Goal: Task Accomplishment & Management: Use online tool/utility

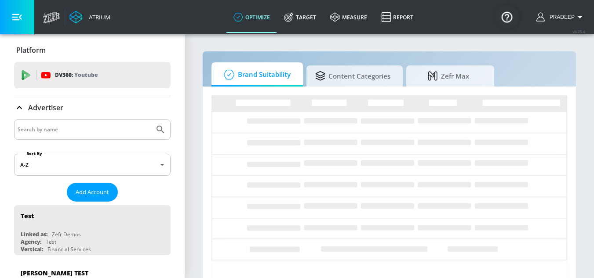
click at [87, 130] on input "Search by name" at bounding box center [84, 129] width 133 height 11
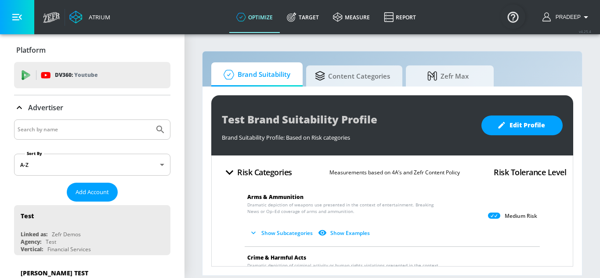
click at [88, 131] on input "Search by name" at bounding box center [84, 129] width 133 height 11
type input "pakist"
click at [156, 131] on icon "Submit Search" at bounding box center [160, 129] width 11 height 11
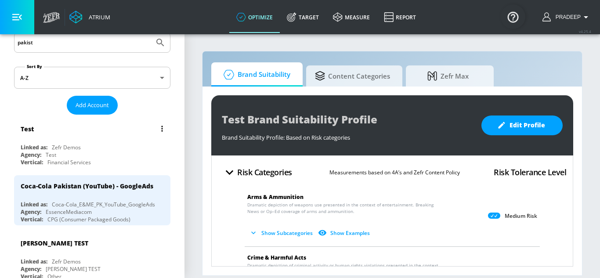
scroll to position [88, 0]
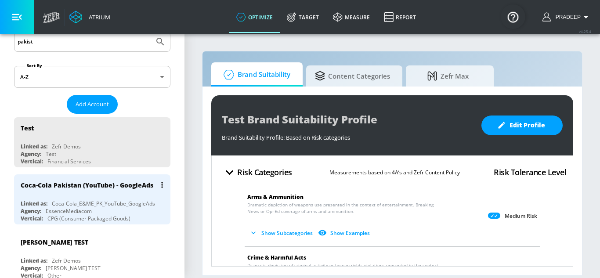
click at [58, 186] on div "Coca-Cola Pakistan (YouTube) - GoogleAds" at bounding box center [87, 185] width 133 height 8
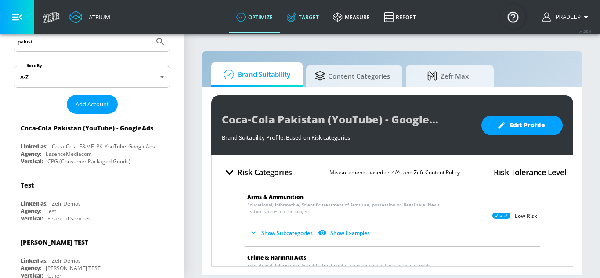
click at [305, 15] on link "Target" at bounding box center [303, 17] width 46 height 32
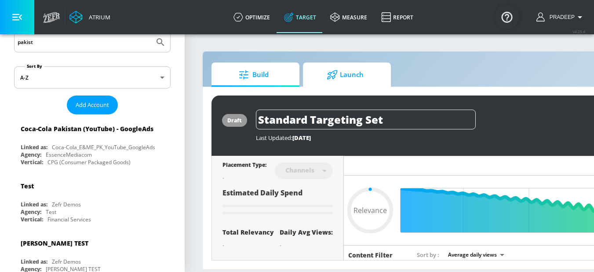
type input "0.05"
click at [342, 73] on span "Launch" at bounding box center [345, 74] width 67 height 21
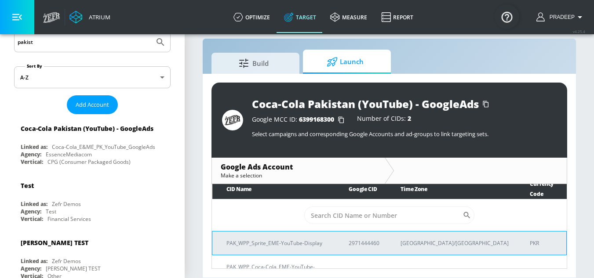
scroll to position [6, 0]
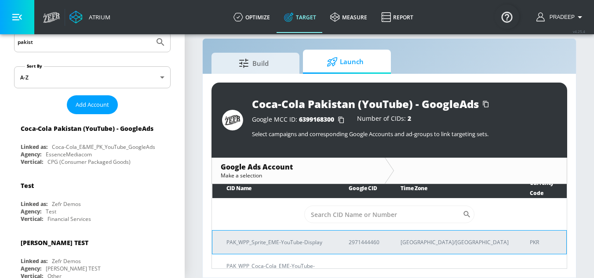
click at [302, 238] on p "PAK_WPP_Sprite_EME-YouTube-Display" at bounding box center [276, 242] width 101 height 9
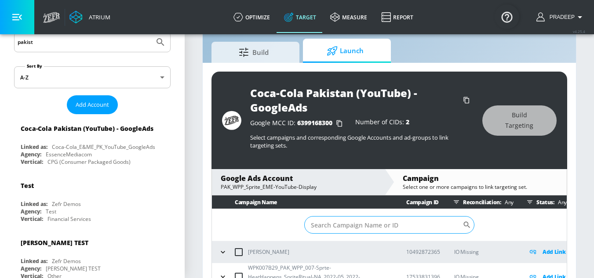
scroll to position [35, 0]
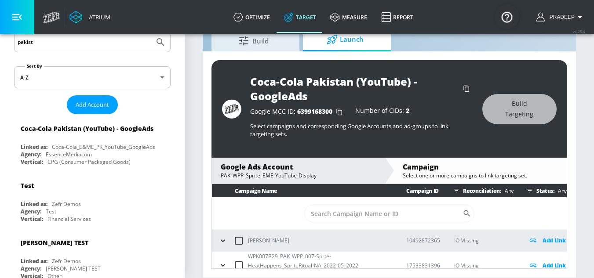
drag, startPoint x: 290, startPoint y: 174, endPoint x: 336, endPoint y: 194, distance: 50.0
click at [290, 175] on div "PAK_WPP_Sprite_EME-YouTube-Display" at bounding box center [298, 175] width 155 height 7
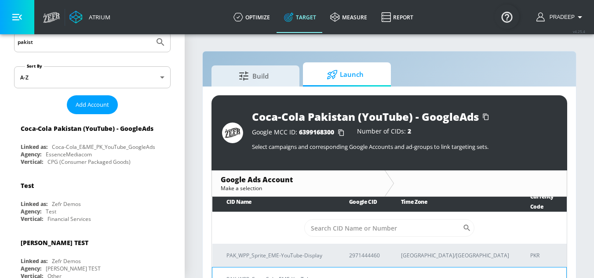
scroll to position [6, 0]
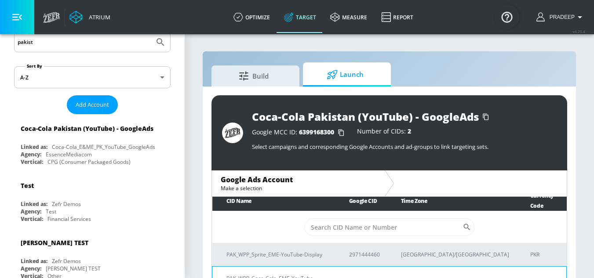
click at [315, 274] on p "PAK_WPP_Coca-Cola_EME-YouTube-Display" at bounding box center [277, 283] width 102 height 18
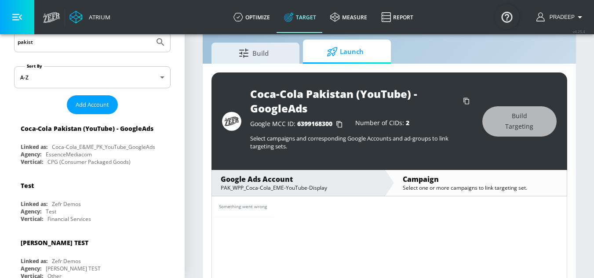
scroll to position [35, 0]
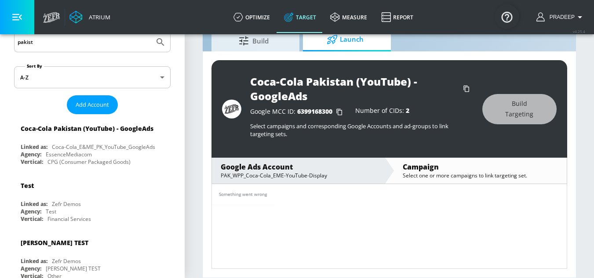
click at [329, 173] on div "PAK_WPP_Coca-Cola_EME-YouTube-Display" at bounding box center [298, 175] width 155 height 7
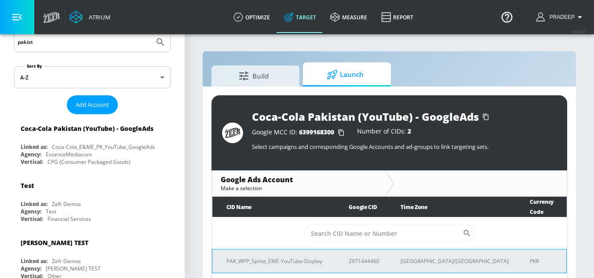
scroll to position [5, 0]
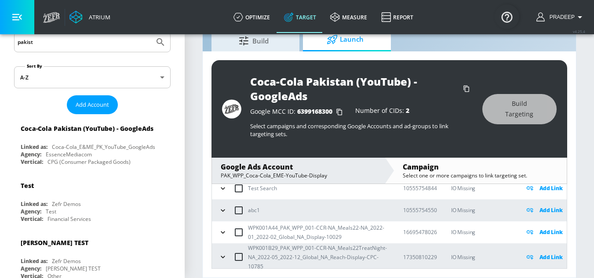
scroll to position [149, 0]
